Goal: Find specific page/section: Find specific page/section

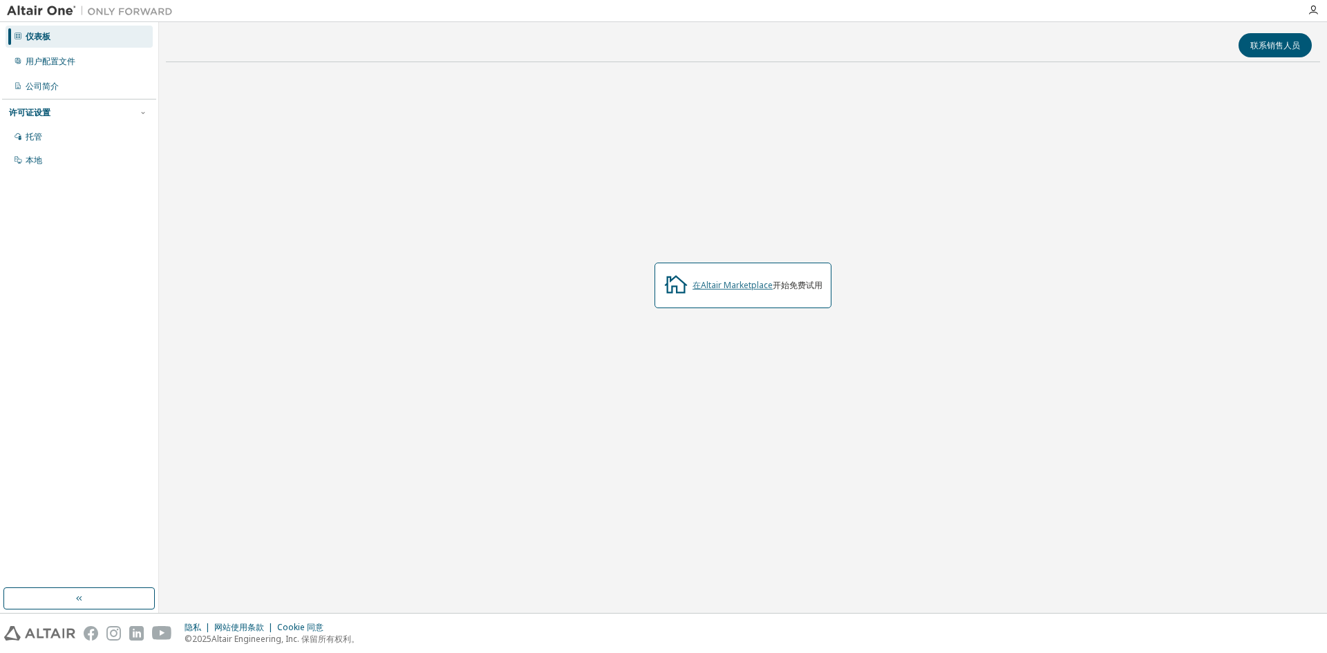
click at [700, 281] on font "在Altair Marketplace" at bounding box center [733, 285] width 80 height 12
